Goal: Find specific page/section: Find specific page/section

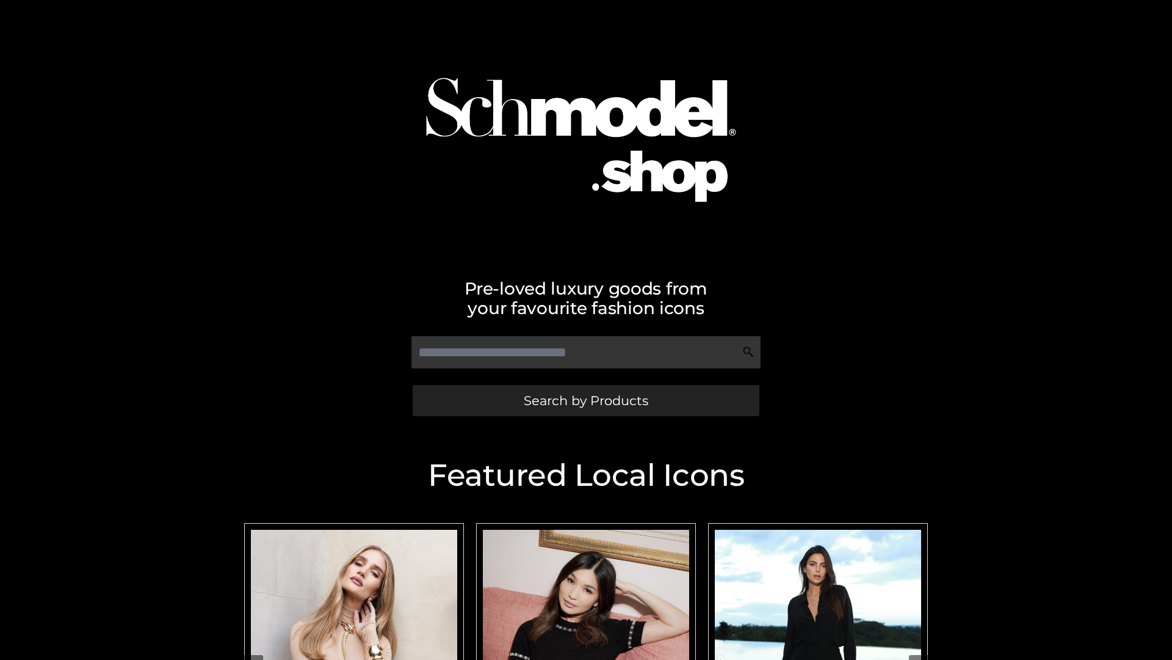
click at [586, 400] on span "Search by Products" at bounding box center [586, 400] width 125 height 13
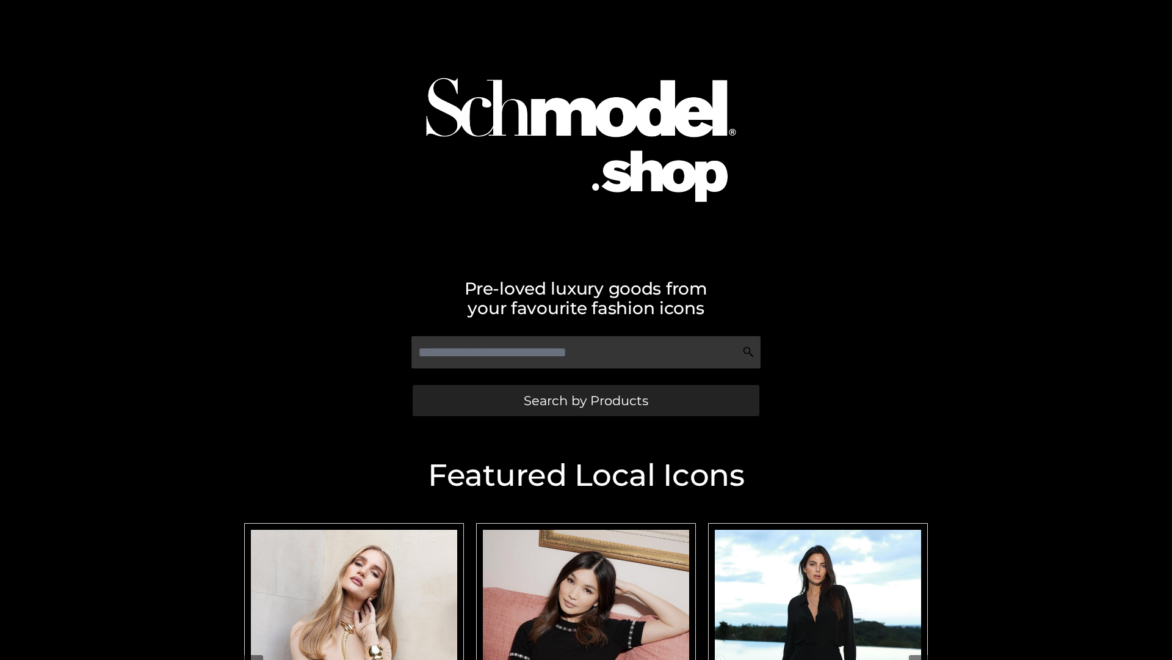
click at [586, 400] on span "Search by Products" at bounding box center [586, 400] width 125 height 13
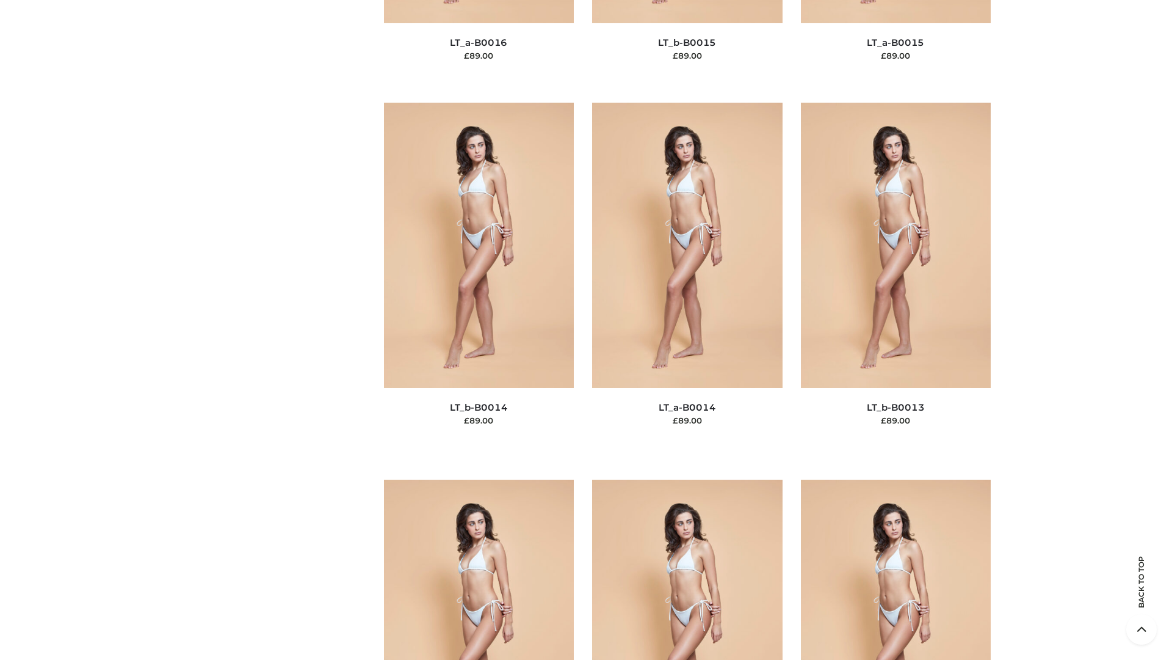
scroll to position [4343, 0]
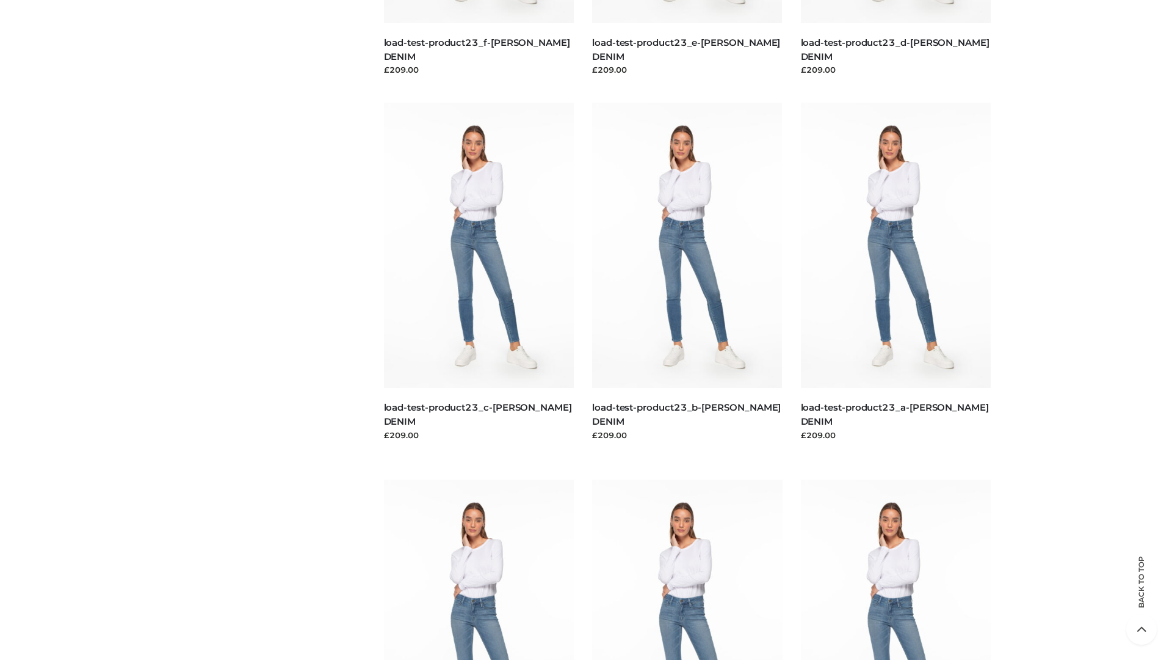
scroll to position [1071, 0]
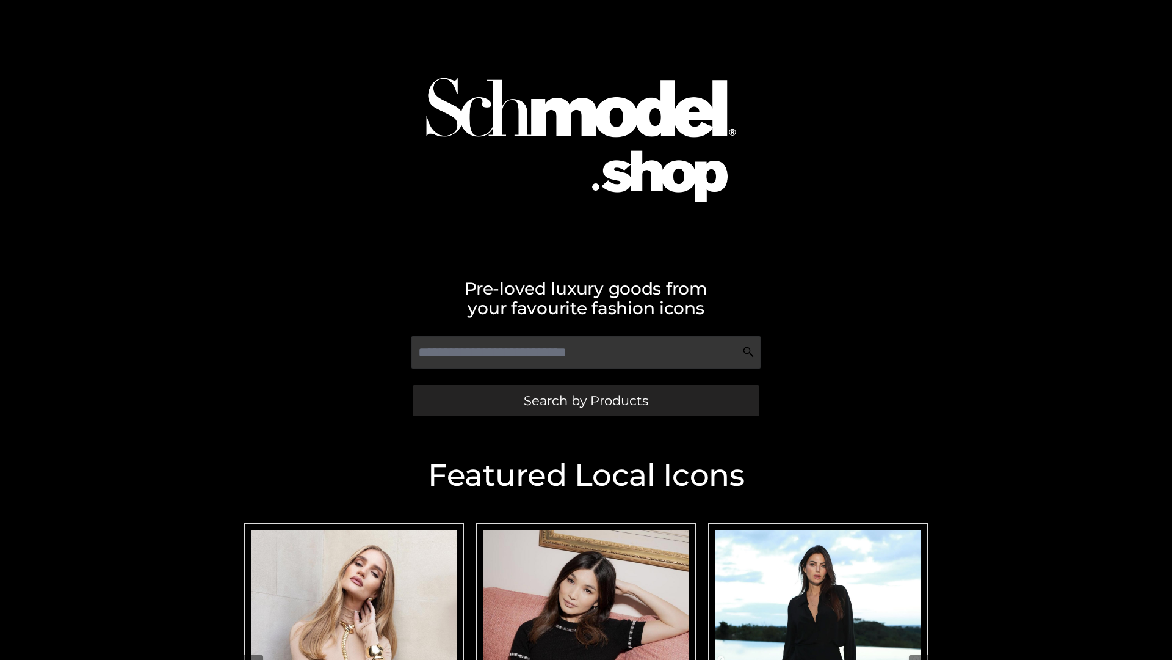
click at [586, 400] on span "Search by Products" at bounding box center [586, 400] width 125 height 13
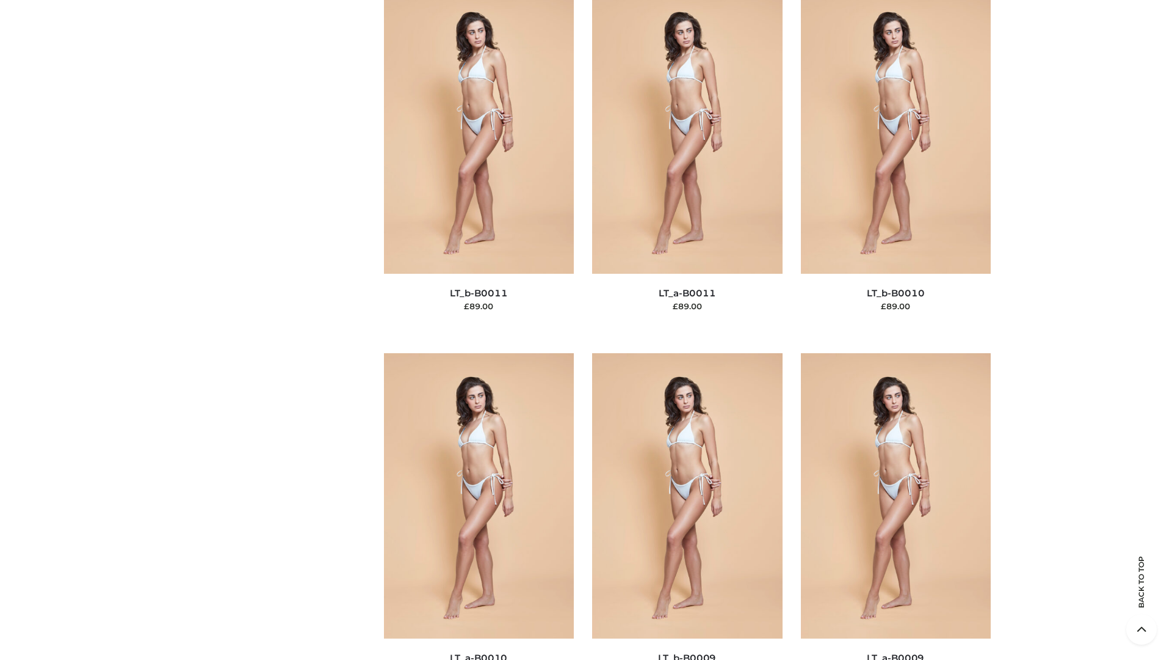
scroll to position [5484, 0]
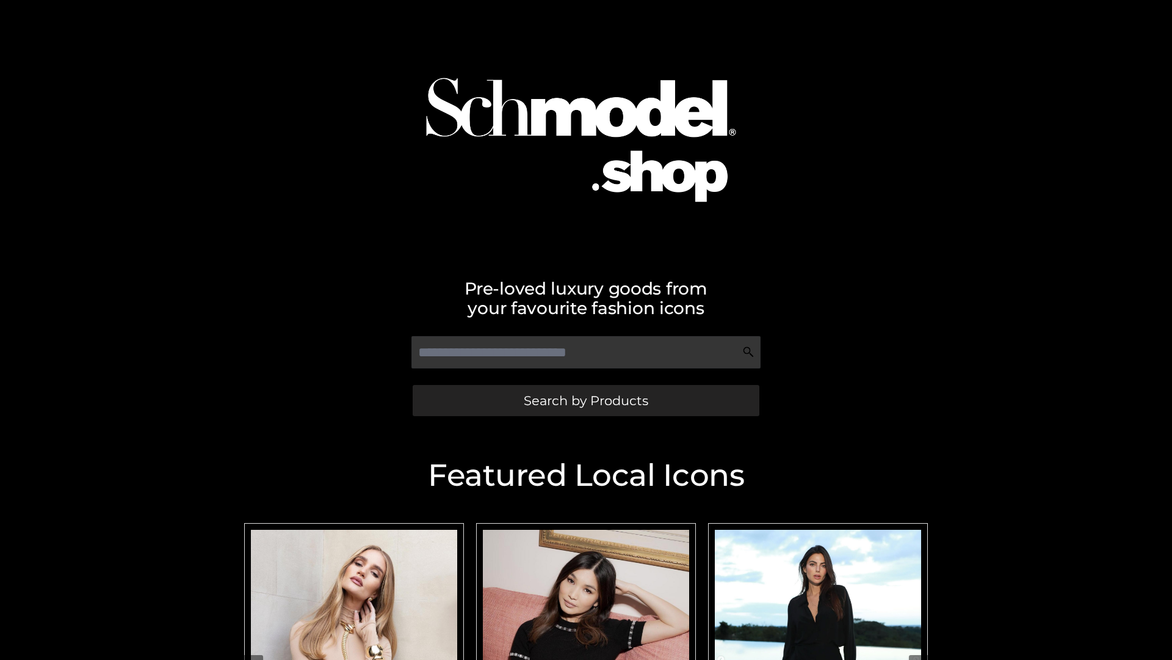
click at [586, 400] on span "Search by Products" at bounding box center [586, 400] width 125 height 13
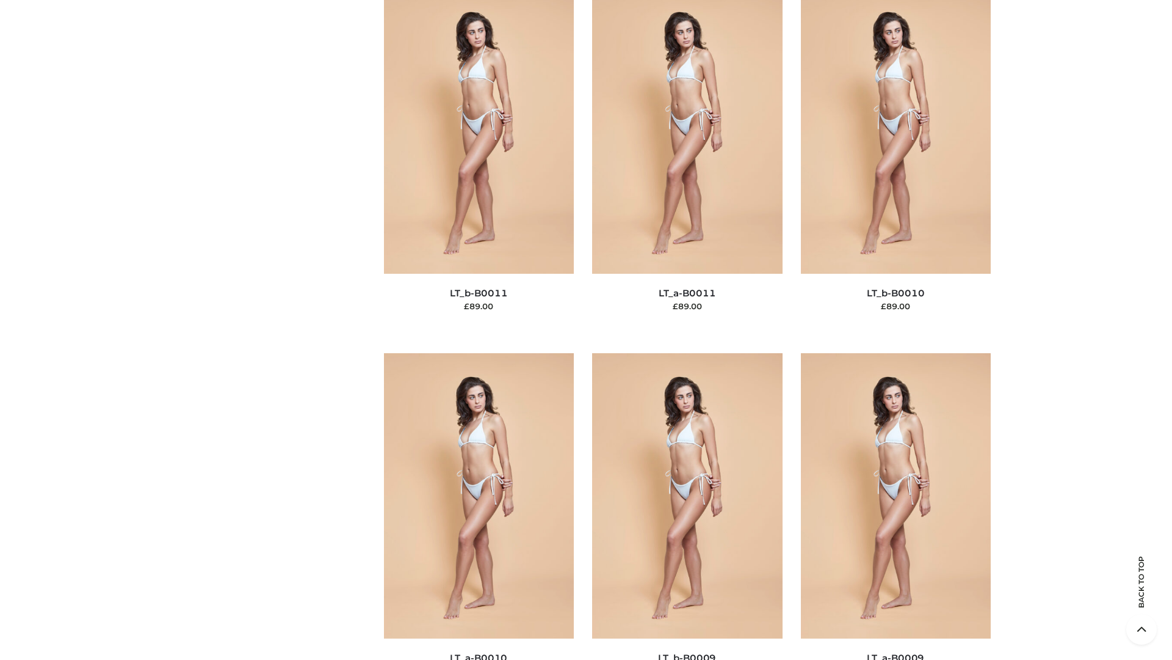
scroll to position [5484, 0]
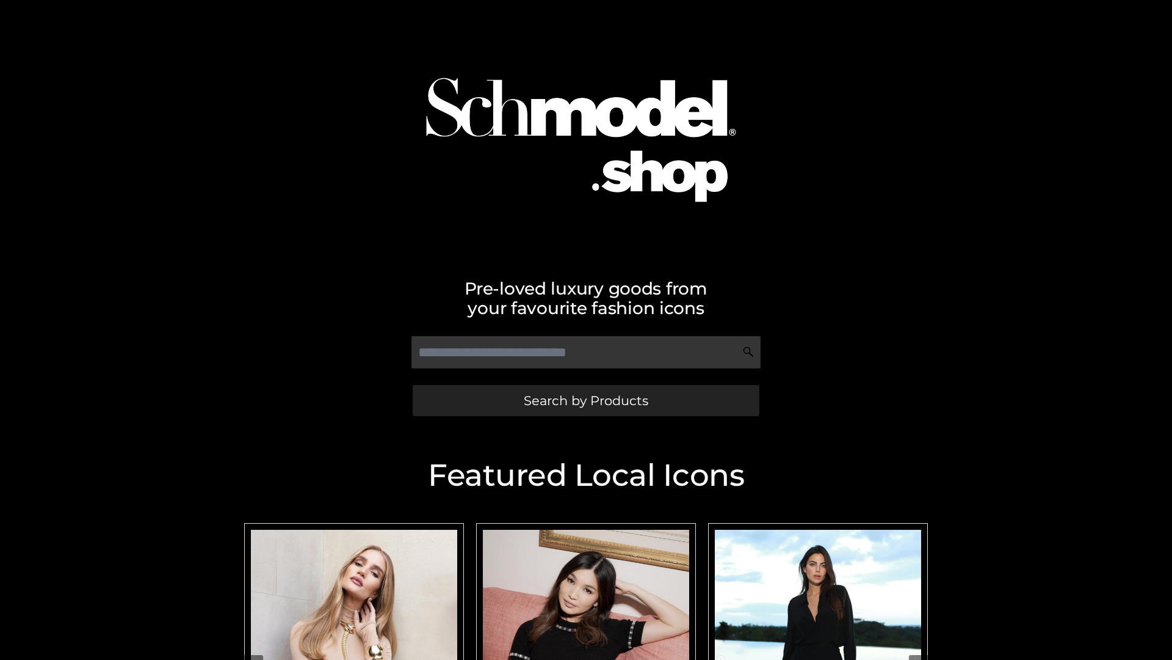
click at [586, 400] on span "Search by Products" at bounding box center [586, 400] width 125 height 13
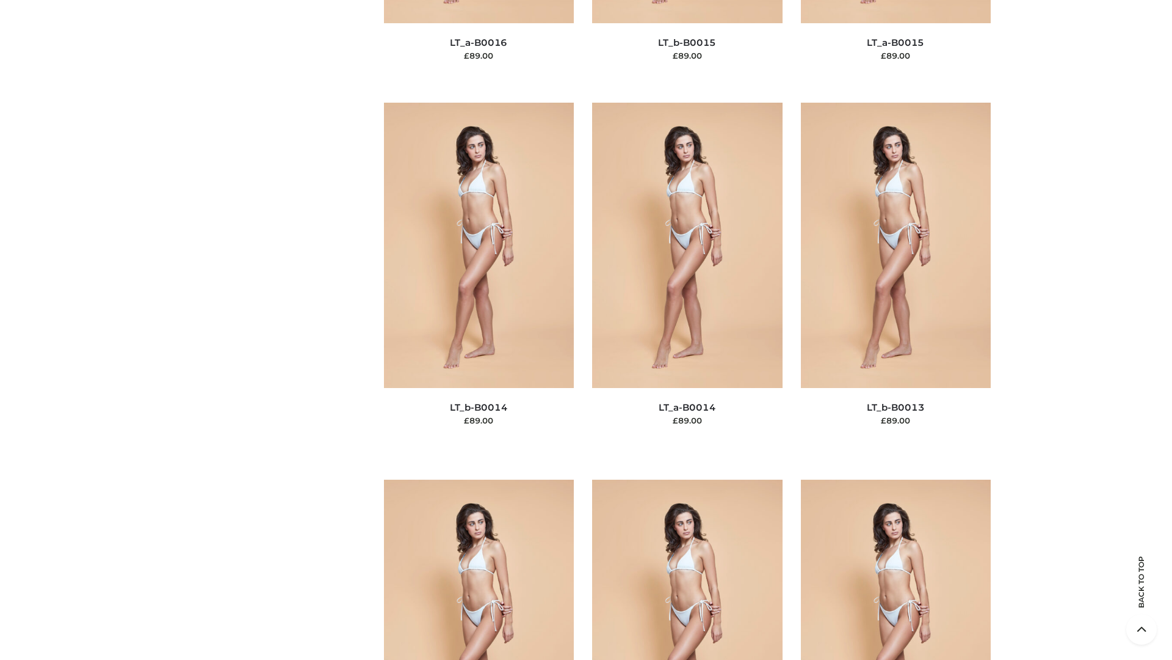
scroll to position [4343, 0]
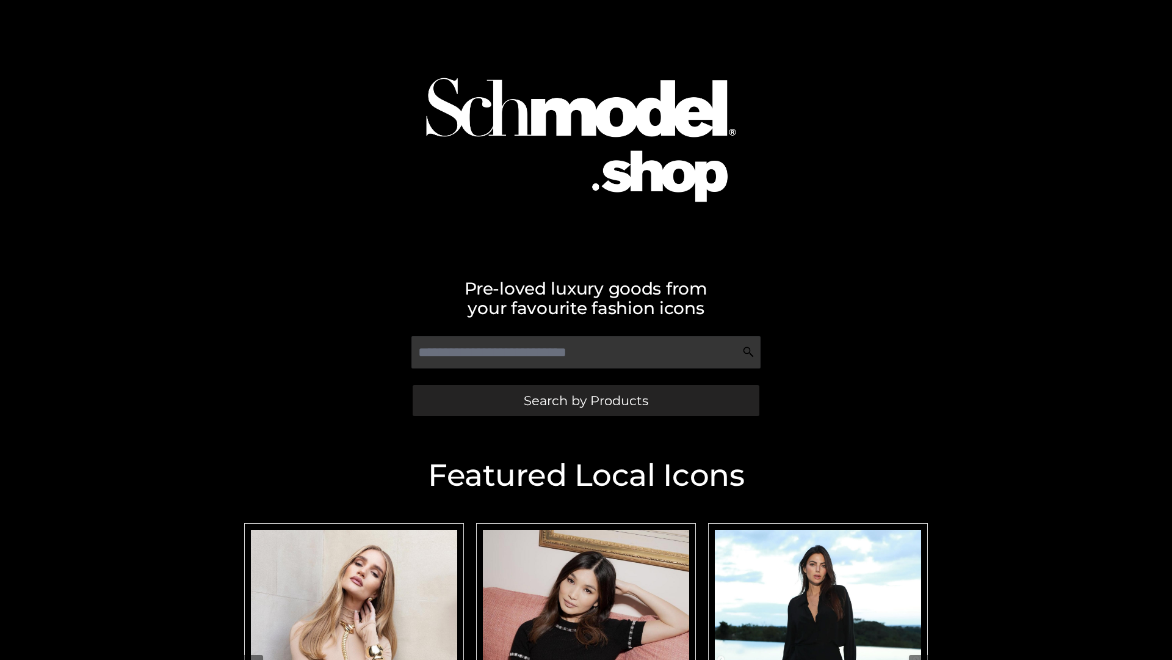
click at [586, 400] on span "Search by Products" at bounding box center [586, 400] width 125 height 13
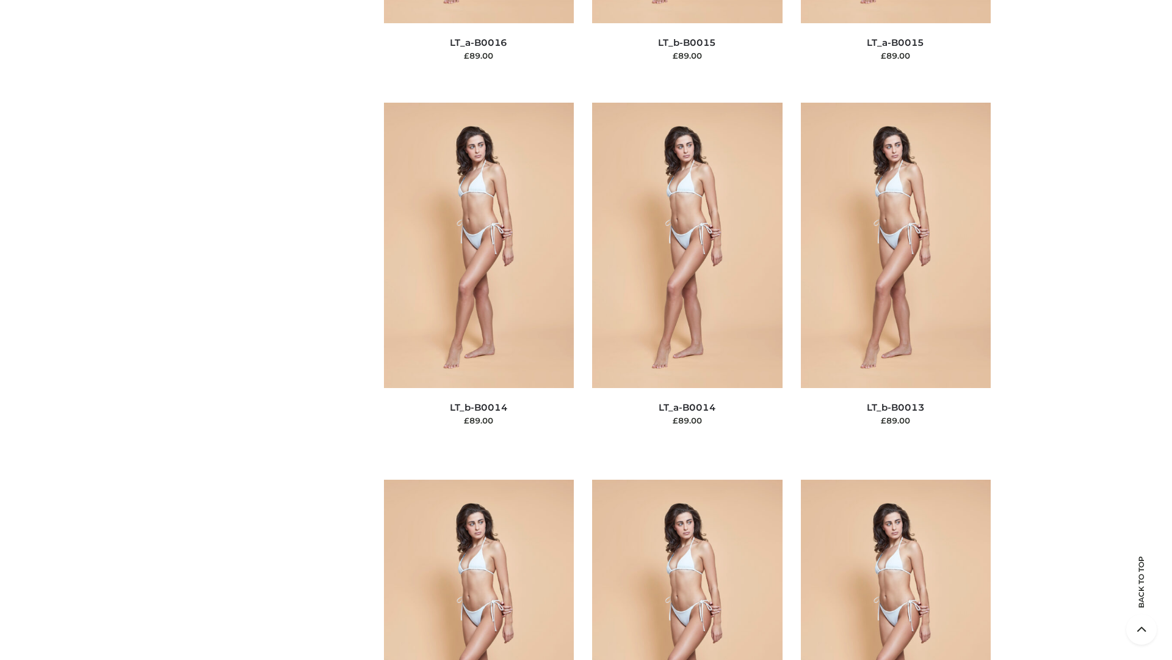
scroll to position [4343, 0]
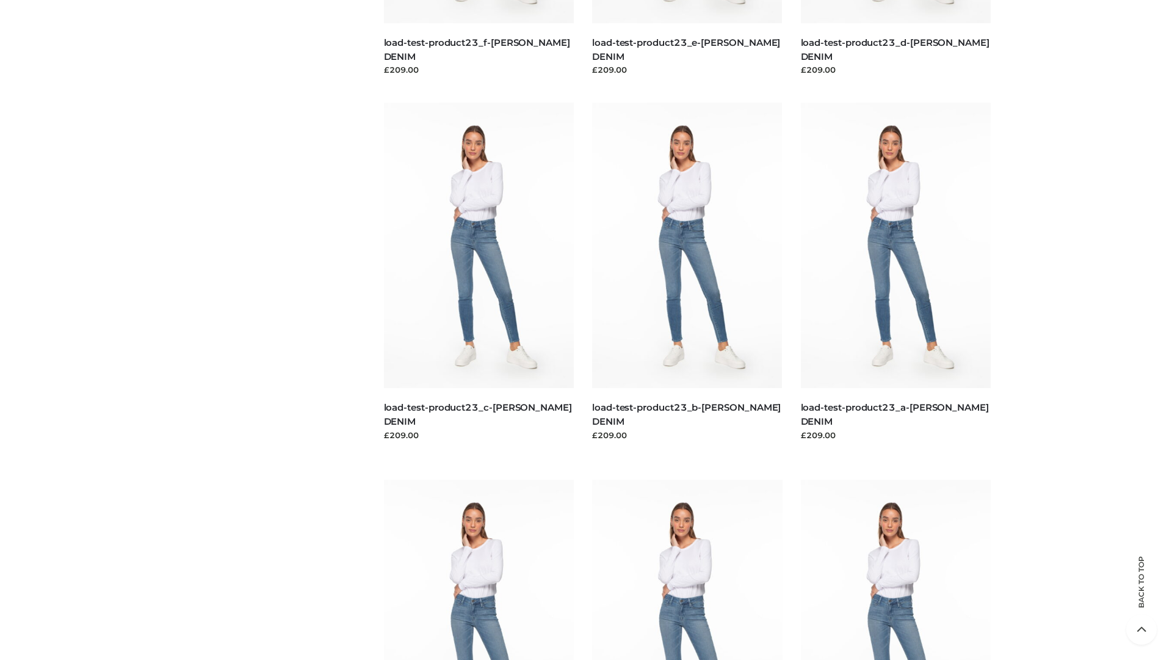
scroll to position [1071, 0]
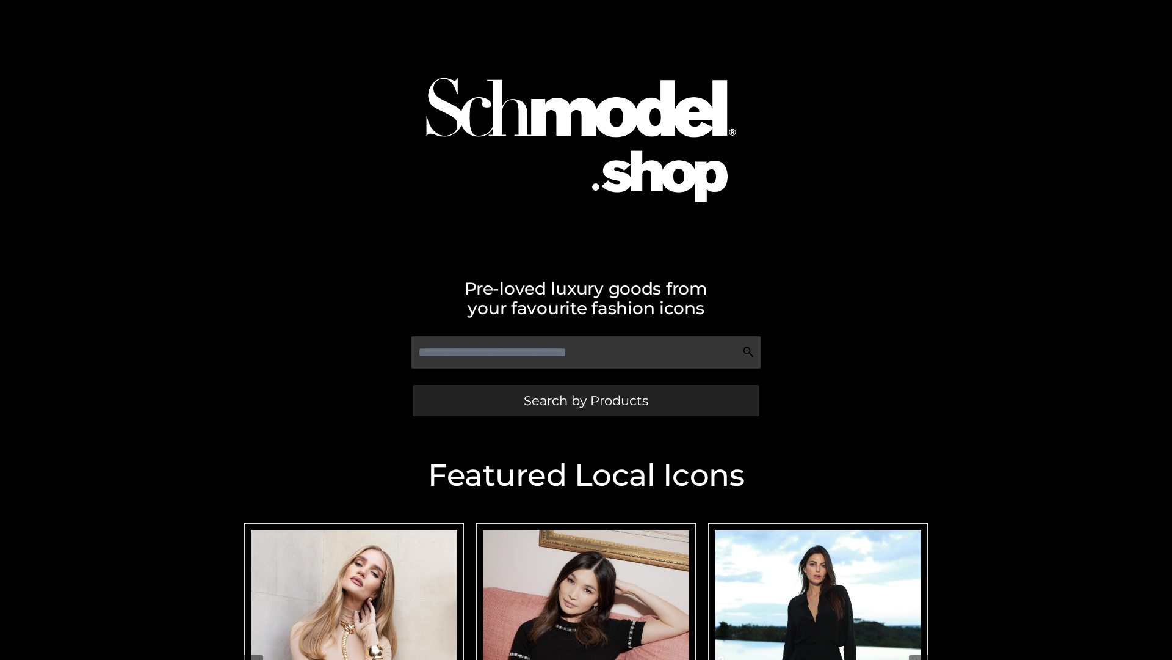
click at [586, 400] on span "Search by Products" at bounding box center [586, 400] width 125 height 13
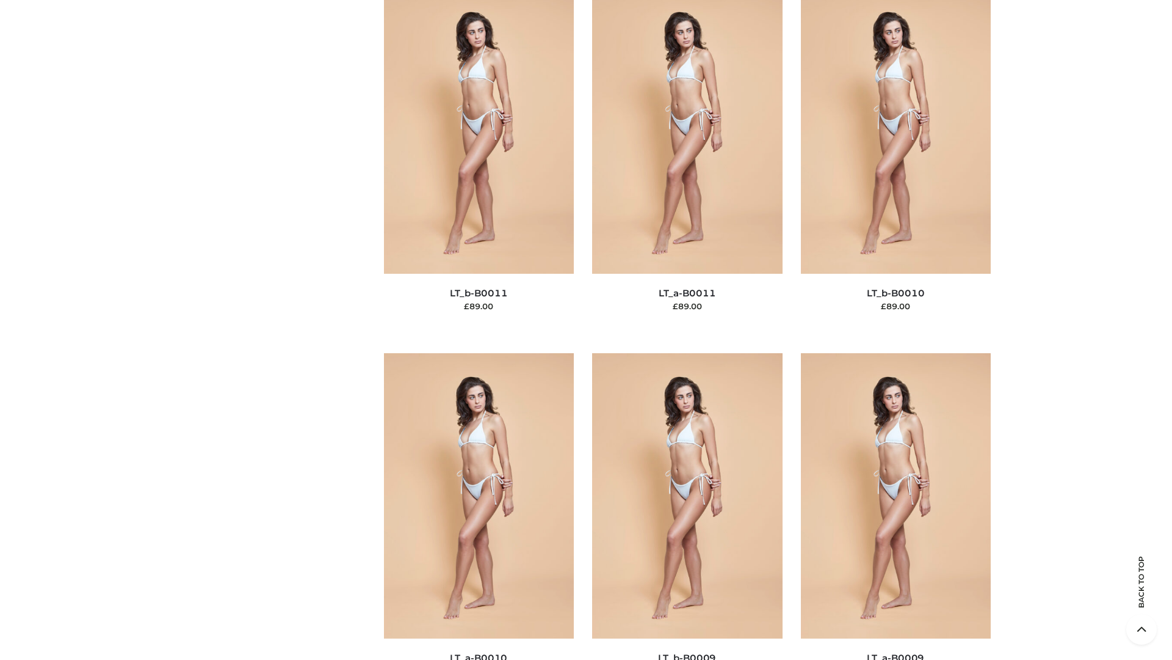
scroll to position [5484, 0]
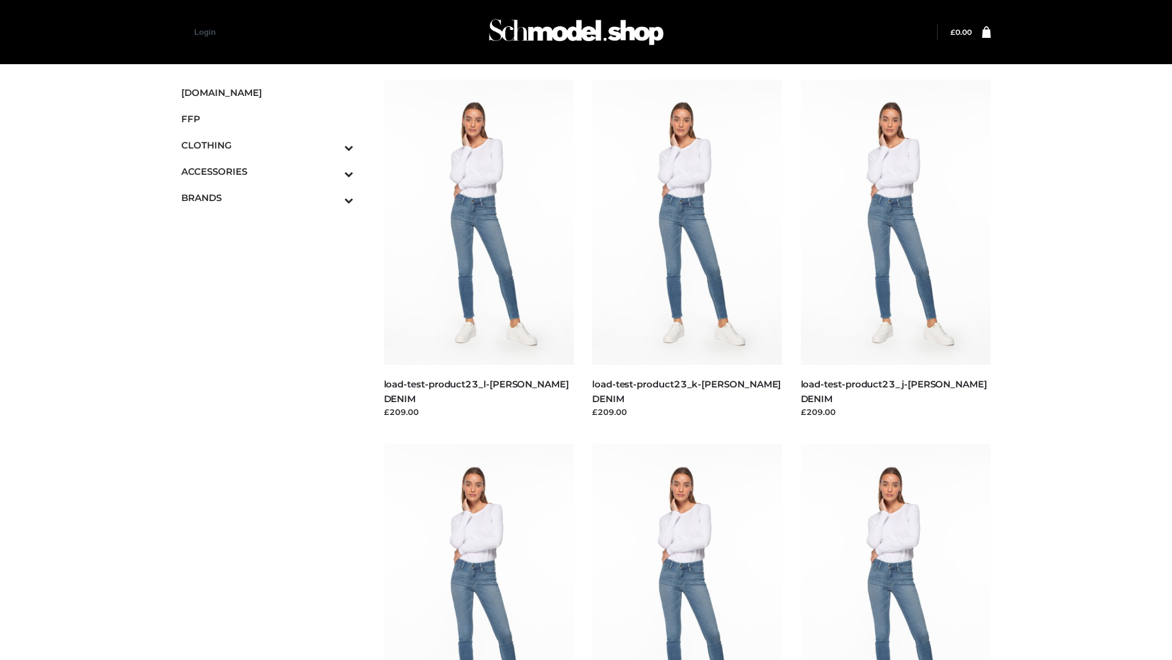
scroll to position [1071, 0]
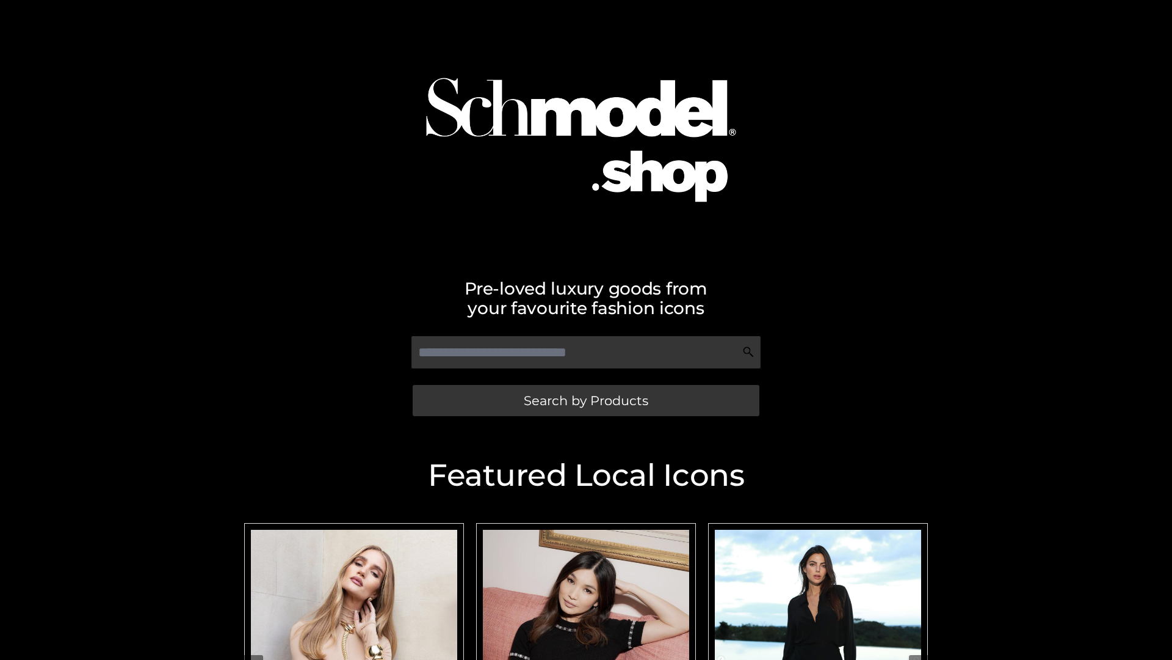
click at [586, 400] on span "Search by Products" at bounding box center [586, 400] width 125 height 13
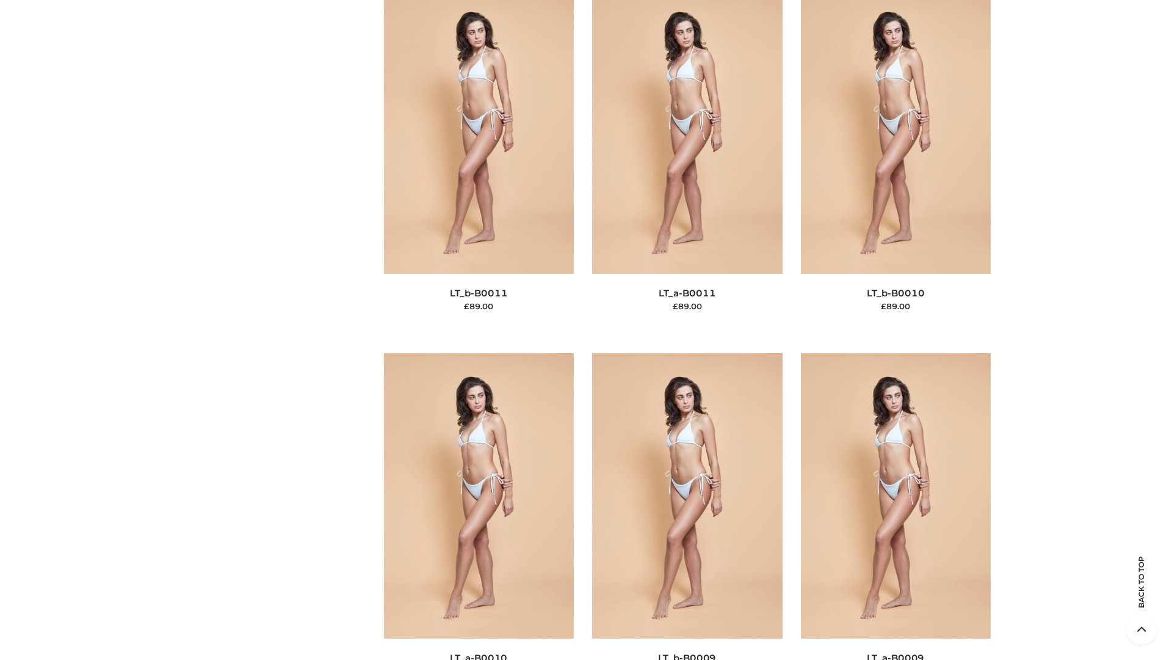
scroll to position [5484, 0]
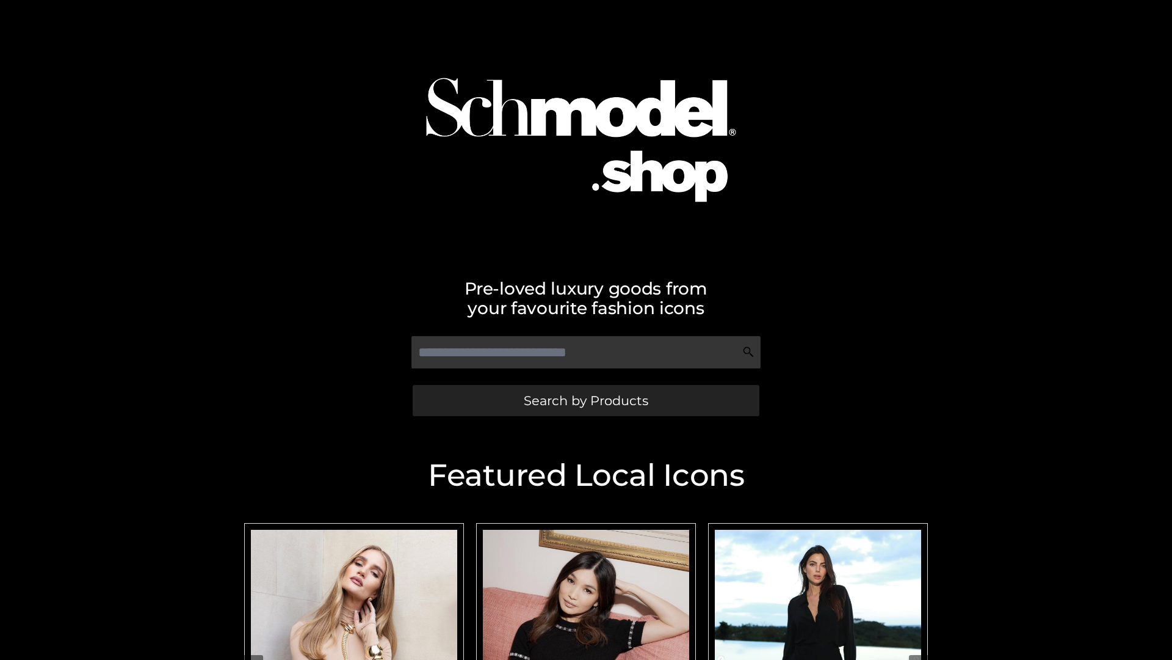
click at [586, 400] on span "Search by Products" at bounding box center [586, 400] width 125 height 13
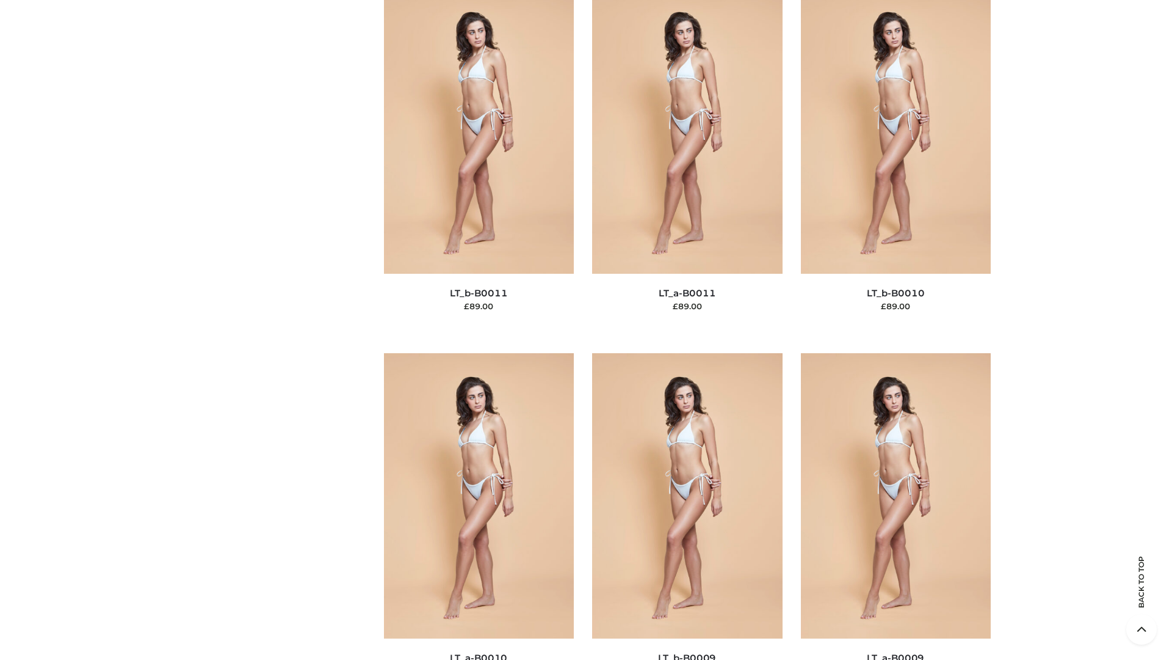
scroll to position [5484, 0]
